Goal: Find specific page/section: Find specific page/section

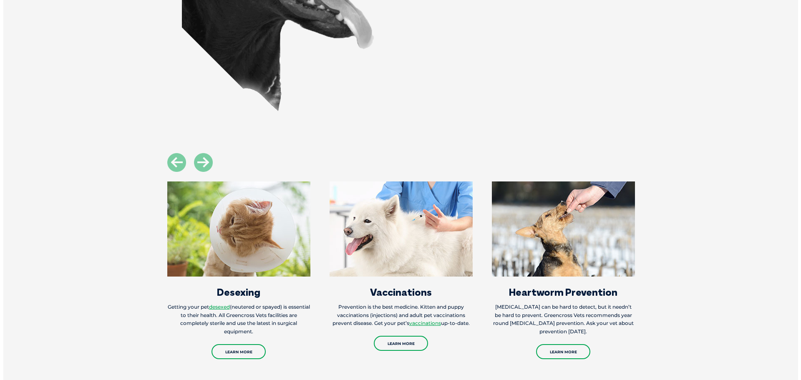
scroll to position [1085, 0]
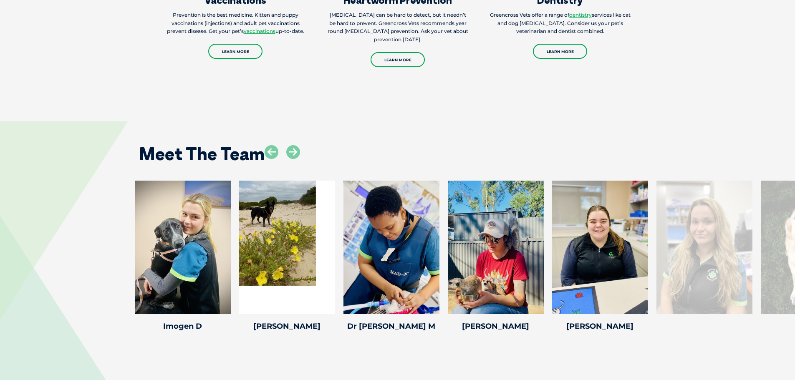
click at [729, 254] on div at bounding box center [705, 248] width 96 height 134
click at [300, 156] on icon at bounding box center [293, 152] width 14 height 14
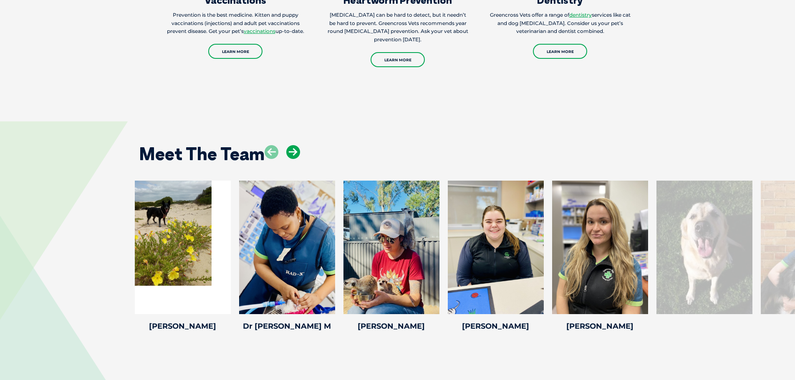
click at [300, 156] on icon at bounding box center [293, 152] width 14 height 14
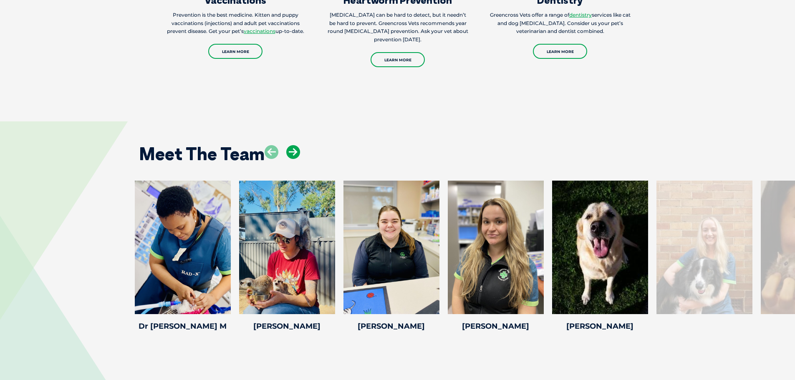
click at [300, 156] on icon at bounding box center [293, 152] width 14 height 14
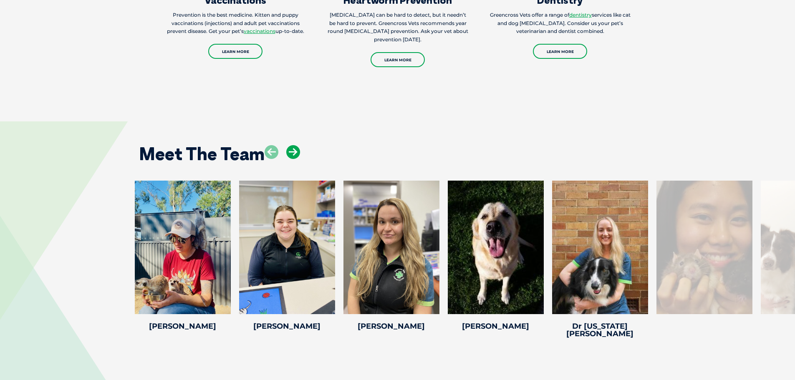
click at [300, 156] on icon at bounding box center [293, 152] width 14 height 14
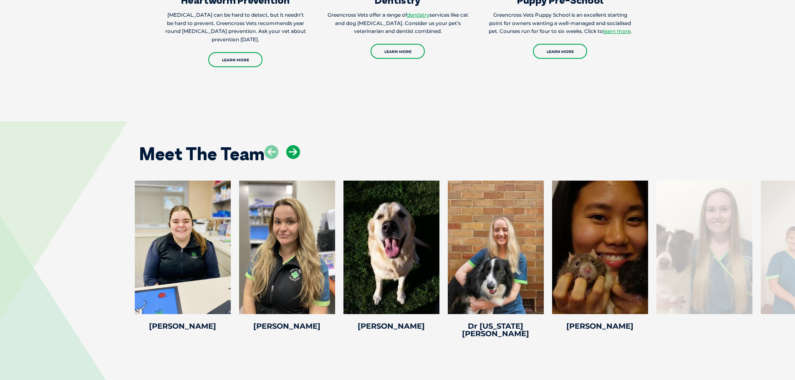
click at [300, 156] on icon at bounding box center [293, 152] width 14 height 14
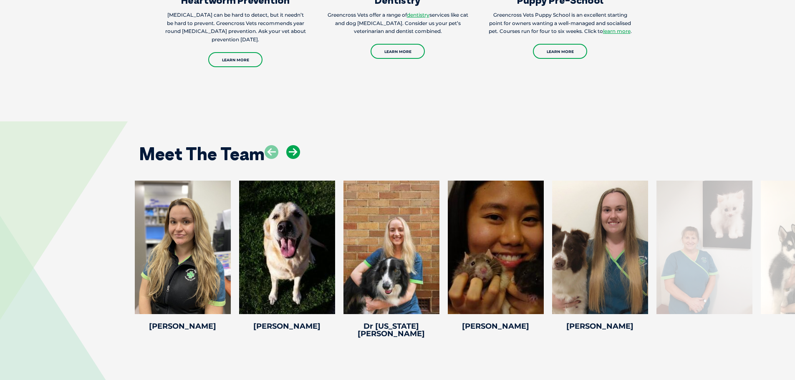
click at [300, 156] on icon at bounding box center [293, 152] width 14 height 14
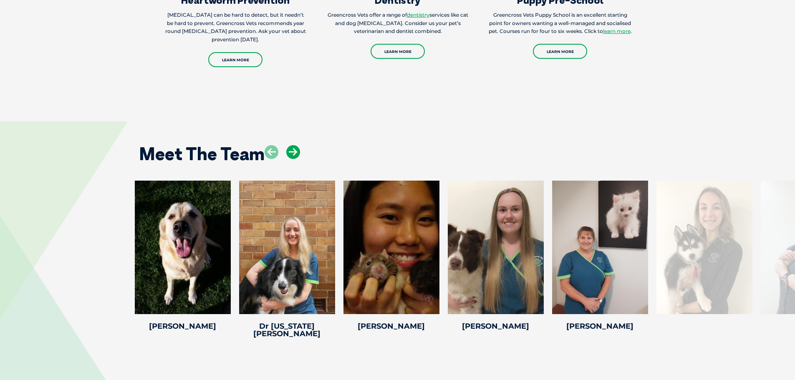
click at [300, 156] on icon at bounding box center [293, 152] width 14 height 14
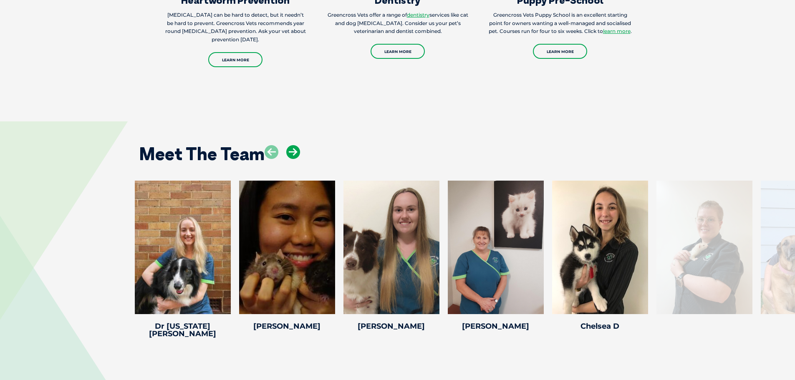
click at [300, 156] on icon at bounding box center [293, 152] width 14 height 14
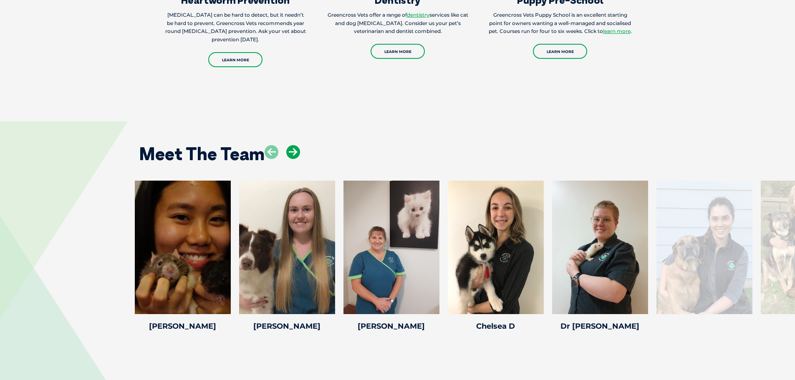
click at [300, 156] on icon at bounding box center [293, 152] width 14 height 14
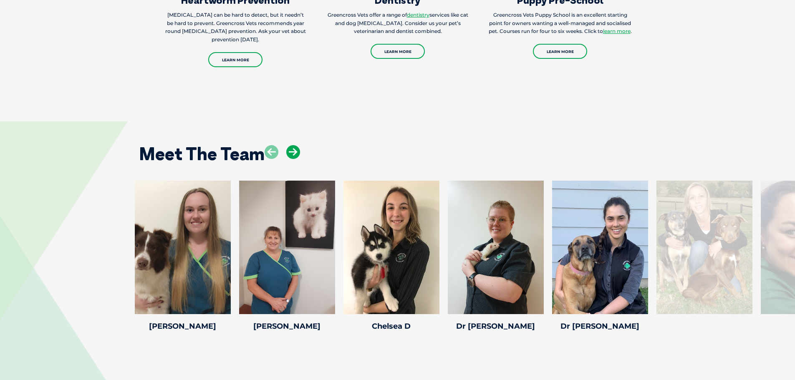
click at [300, 156] on icon at bounding box center [293, 152] width 14 height 14
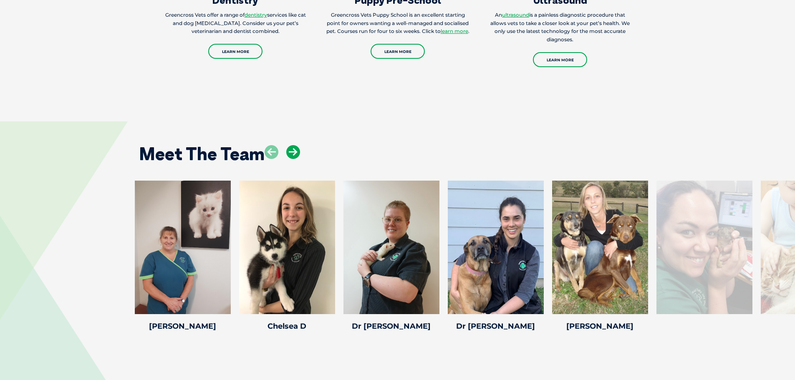
click at [300, 156] on icon at bounding box center [293, 152] width 14 height 14
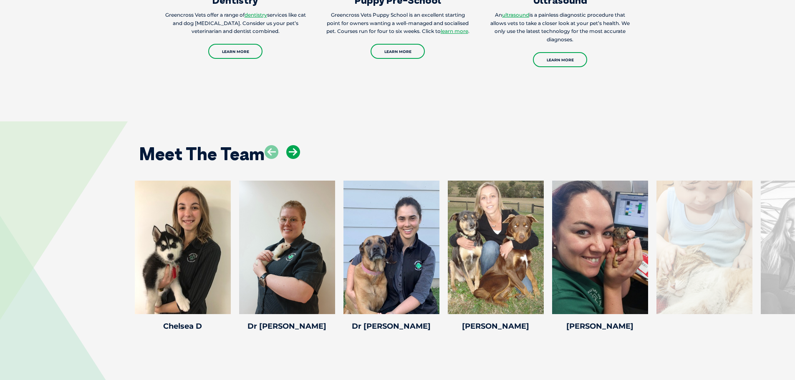
click at [300, 156] on icon at bounding box center [293, 152] width 14 height 14
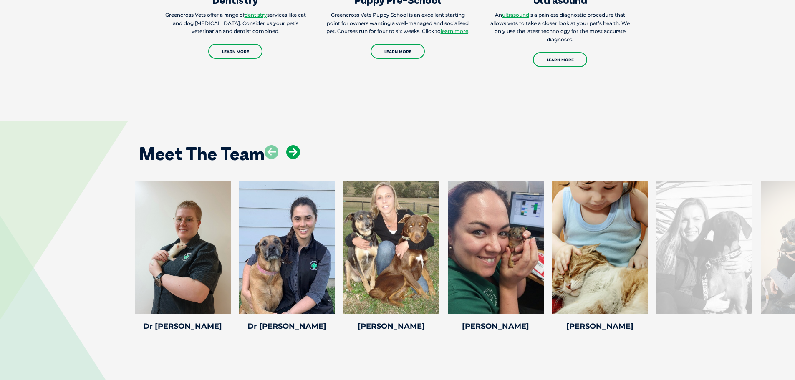
click at [300, 156] on icon at bounding box center [293, 152] width 14 height 14
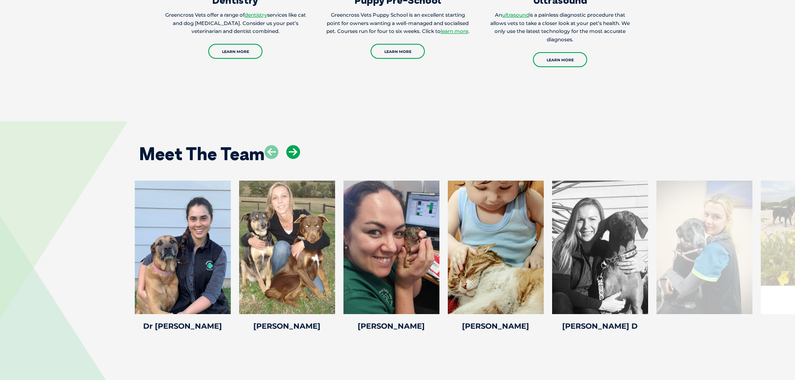
click at [300, 156] on icon at bounding box center [293, 152] width 14 height 14
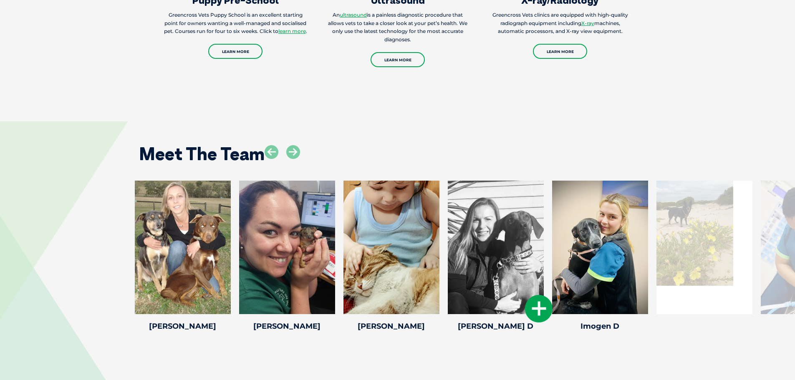
click at [541, 305] on icon at bounding box center [539, 309] width 28 height 28
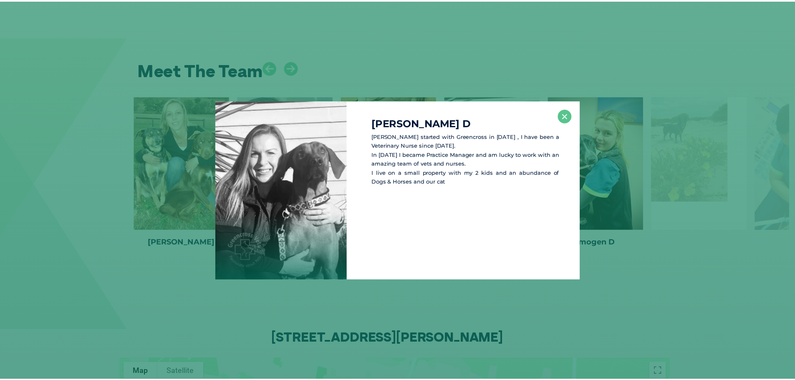
scroll to position [1170, 0]
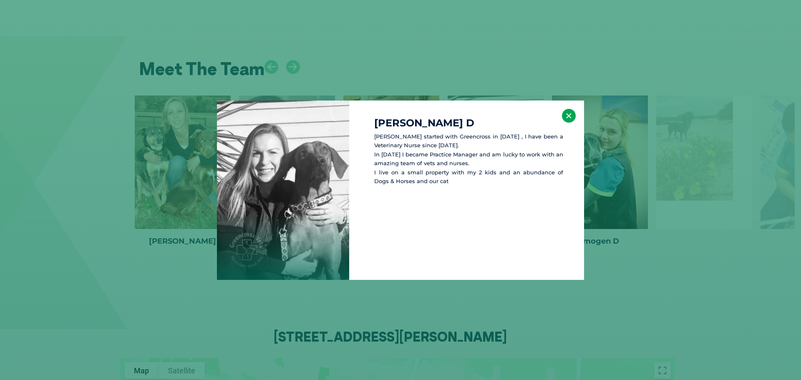
click at [575, 111] on button "×" at bounding box center [569, 116] width 14 height 14
